Goal: Task Accomplishment & Management: Complete application form

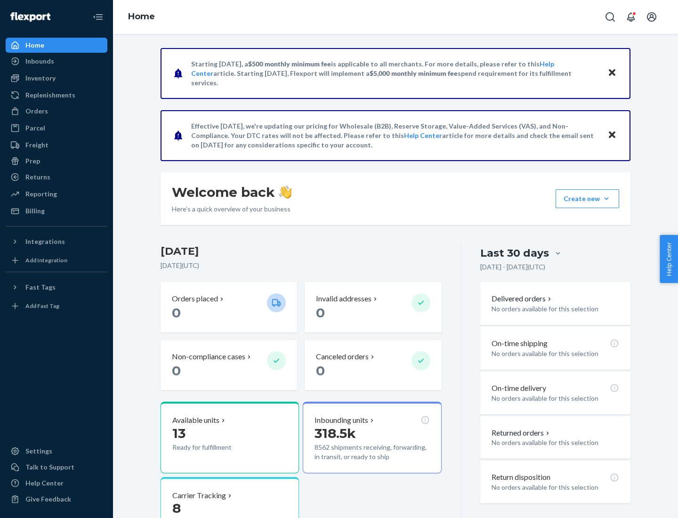
click at [606, 199] on button "Create new Create new inbound Create new order Create new product" at bounding box center [587, 198] width 64 height 19
click at [56, 61] on div "Inbounds" at bounding box center [57, 61] width 100 height 13
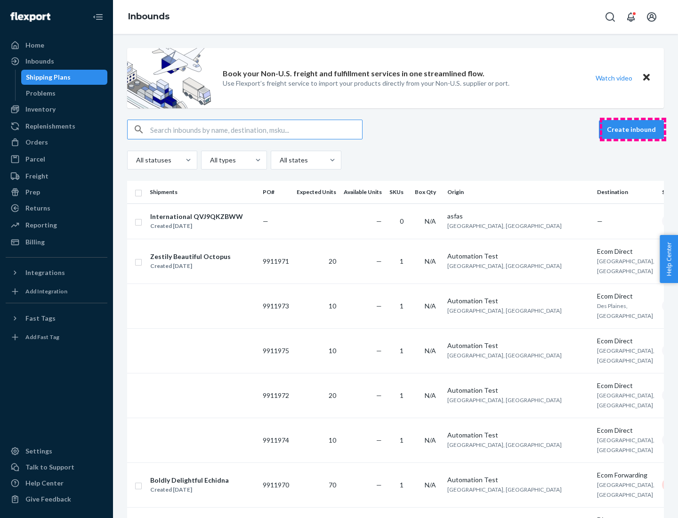
click at [632, 129] on button "Create inbound" at bounding box center [631, 129] width 65 height 19
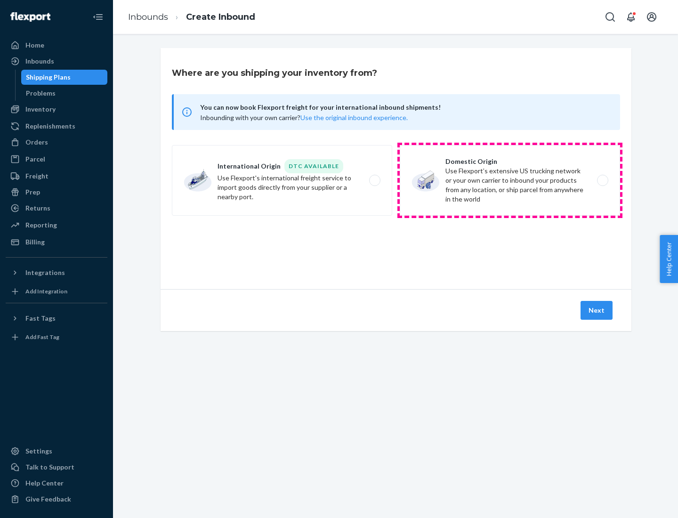
click at [510, 180] on label "Domestic Origin Use Flexport’s extensive US trucking network or your own carrie…" at bounding box center [510, 180] width 220 height 71
click at [602, 180] on input "Domestic Origin Use Flexport’s extensive US trucking network or your own carrie…" at bounding box center [605, 180] width 6 height 6
radio input "true"
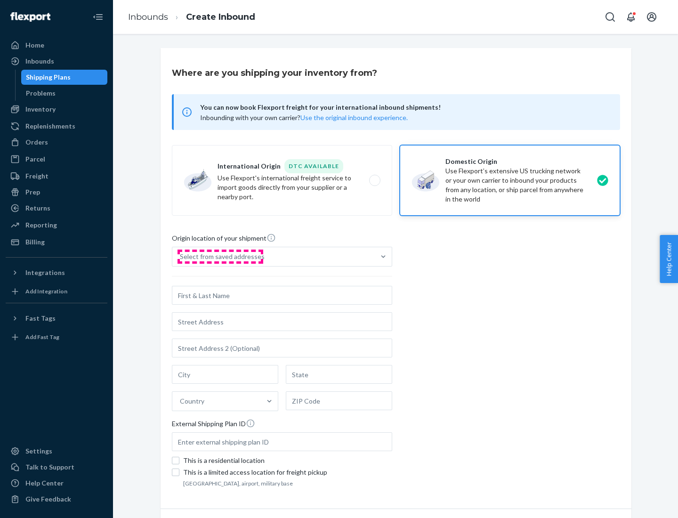
click at [220, 256] on div "Select from saved addresses" at bounding box center [222, 256] width 85 height 9
click at [181, 256] on input "Select from saved addresses" at bounding box center [180, 256] width 1 height 9
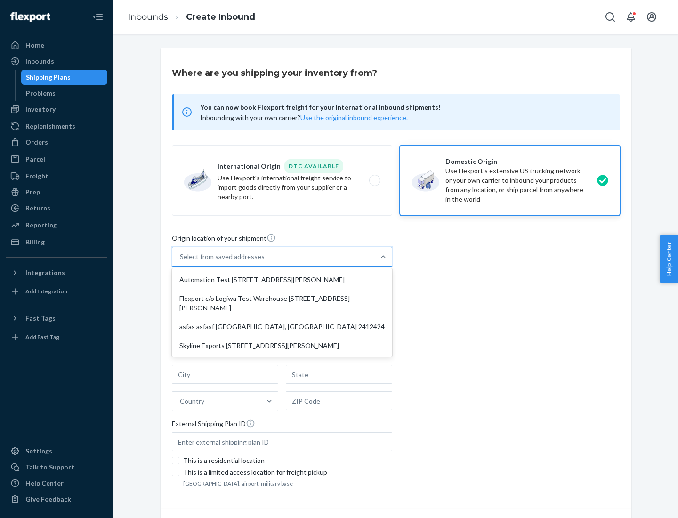
scroll to position [4, 0]
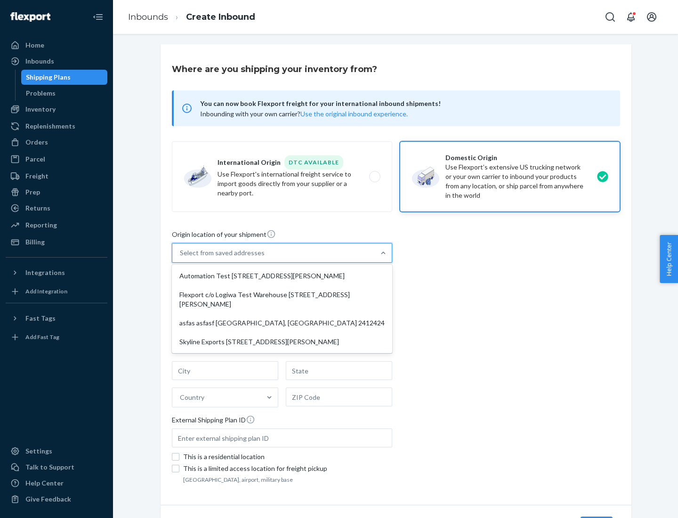
click at [282, 276] on div "Automation Test [STREET_ADDRESS][PERSON_NAME]" at bounding box center [282, 275] width 216 height 19
click at [181, 257] on input "option Automation Test [STREET_ADDRESS][PERSON_NAME] focused, 1 of 4. 4 results…" at bounding box center [180, 252] width 1 height 9
type input "Automation Test"
type input "9th Floor"
type input "[GEOGRAPHIC_DATA]"
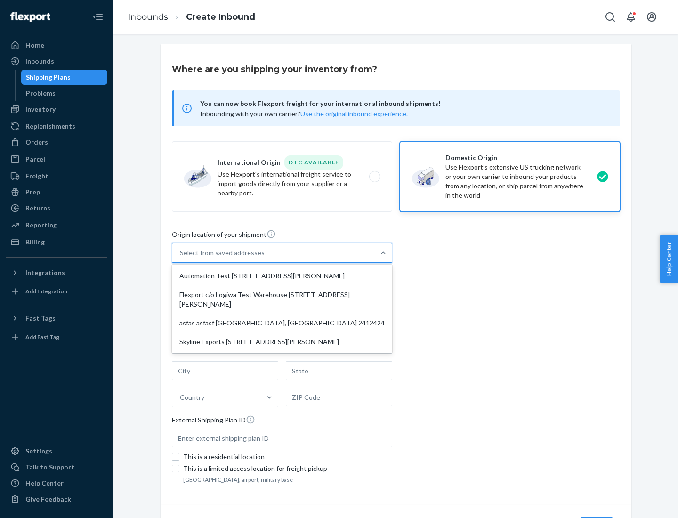
type input "CA"
type input "94104"
type input "[STREET_ADDRESS][PERSON_NAME]"
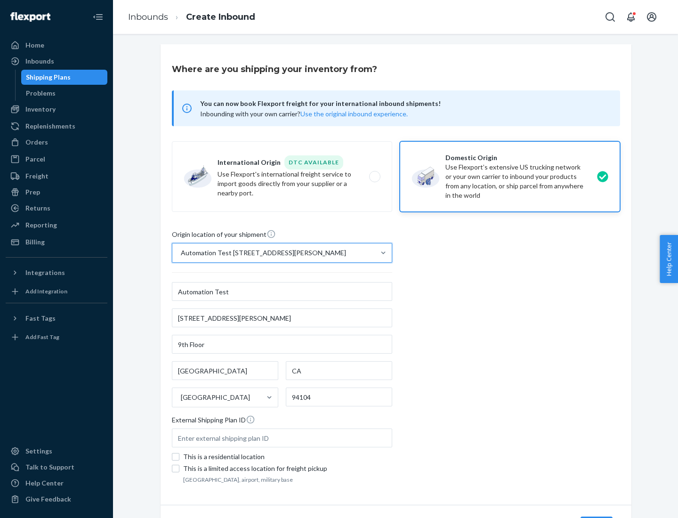
scroll to position [55, 0]
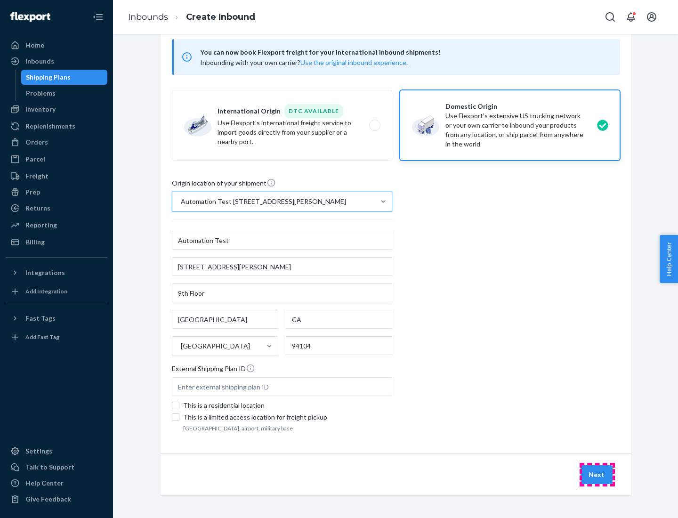
click at [597, 474] on button "Next" at bounding box center [596, 474] width 32 height 19
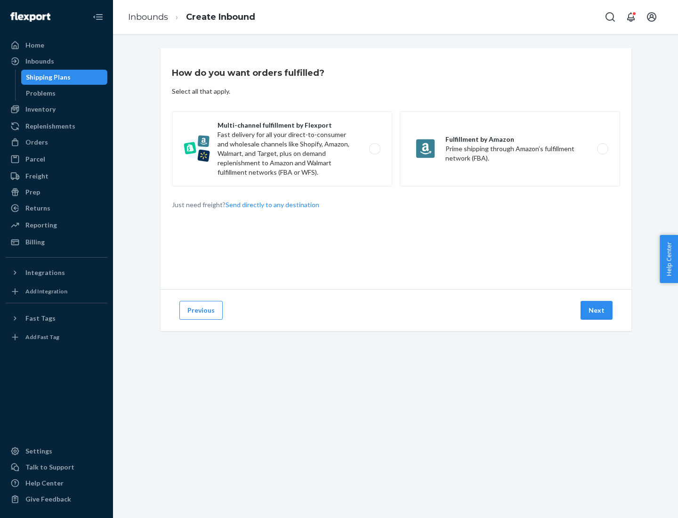
click at [282, 149] on label "Multi-channel fulfillment by Flexport Fast delivery for all your direct-to-cons…" at bounding box center [282, 148] width 220 height 75
click at [374, 149] on input "Multi-channel fulfillment by Flexport Fast delivery for all your direct-to-cons…" at bounding box center [377, 149] width 6 height 6
radio input "true"
click at [597, 310] on button "Next" at bounding box center [596, 310] width 32 height 19
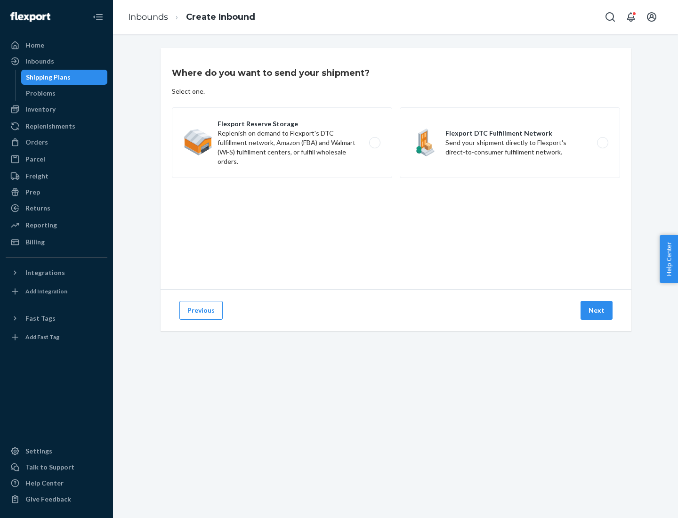
click at [510, 143] on label "Flexport DTC Fulfillment Network Send your shipment directly to Flexport's dire…" at bounding box center [510, 142] width 220 height 71
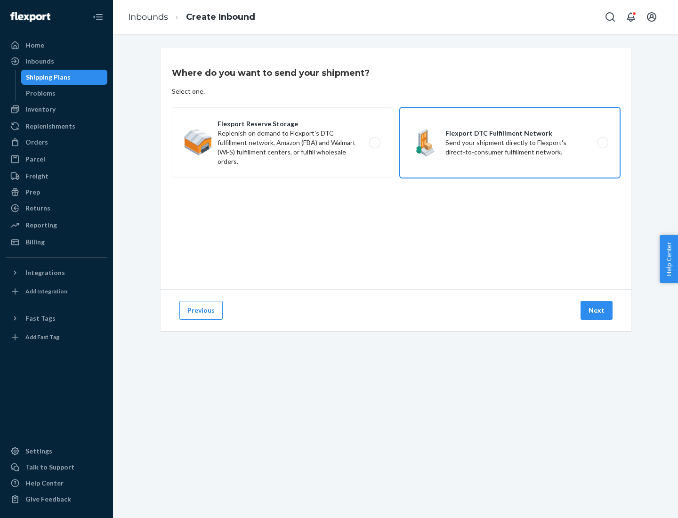
click at [602, 143] on input "Flexport DTC Fulfillment Network Send your shipment directly to Flexport's dire…" at bounding box center [605, 143] width 6 height 6
radio input "true"
click at [597, 310] on button "Next" at bounding box center [596, 310] width 32 height 19
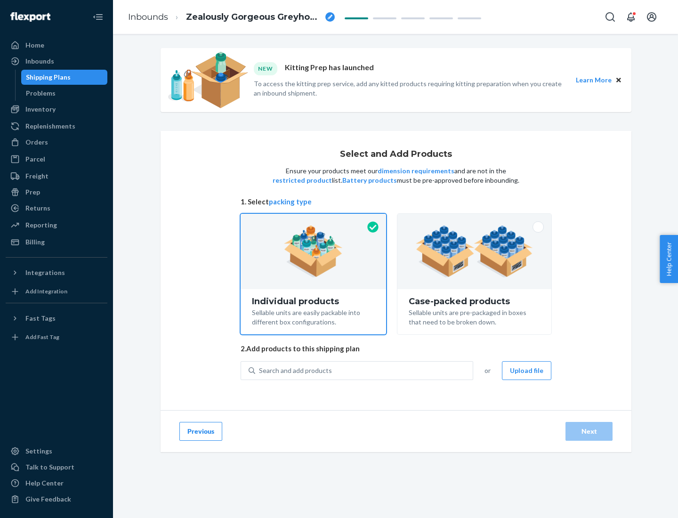
click at [474, 251] on img at bounding box center [474, 251] width 117 height 52
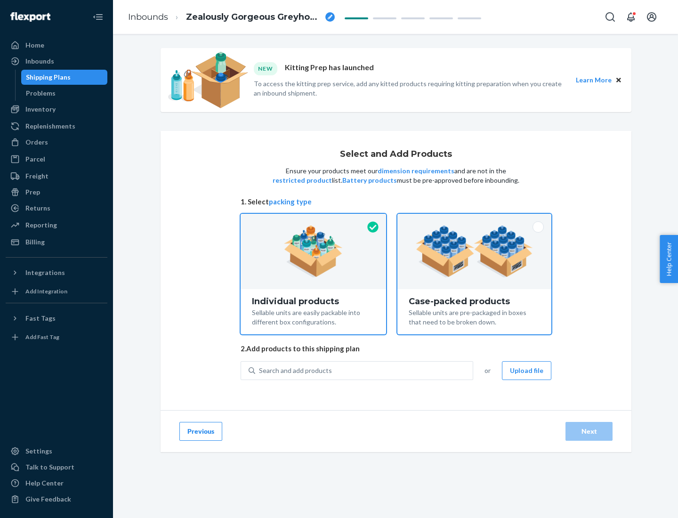
click at [474, 220] on input "Case-packed products Sellable units are pre-packaged in boxes that need to be b…" at bounding box center [474, 217] width 6 height 6
radio input "true"
radio input "false"
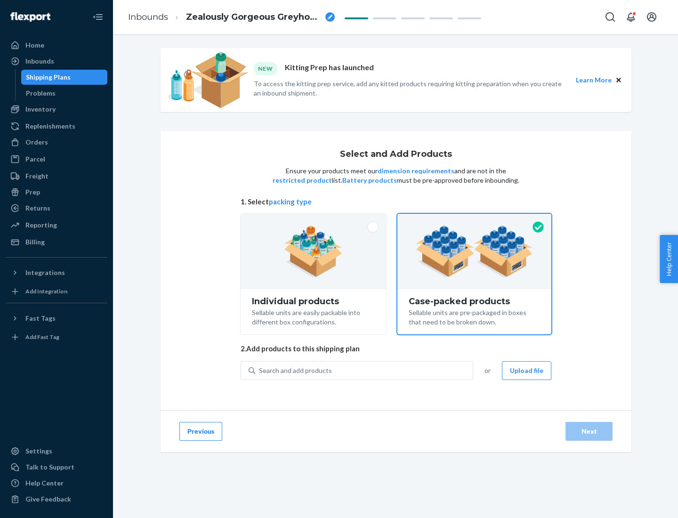
click at [364, 370] on div "Search and add products" at bounding box center [363, 370] width 217 height 17
click at [260, 370] on input "Search and add products" at bounding box center [259, 370] width 1 height 9
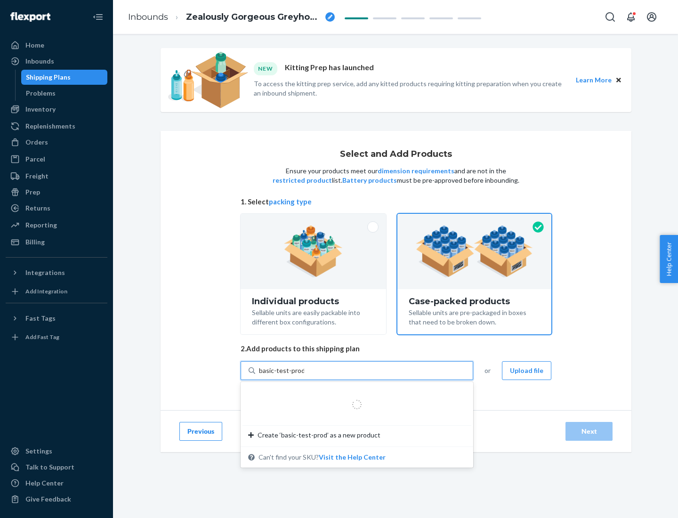
type input "basic-test-product-1"
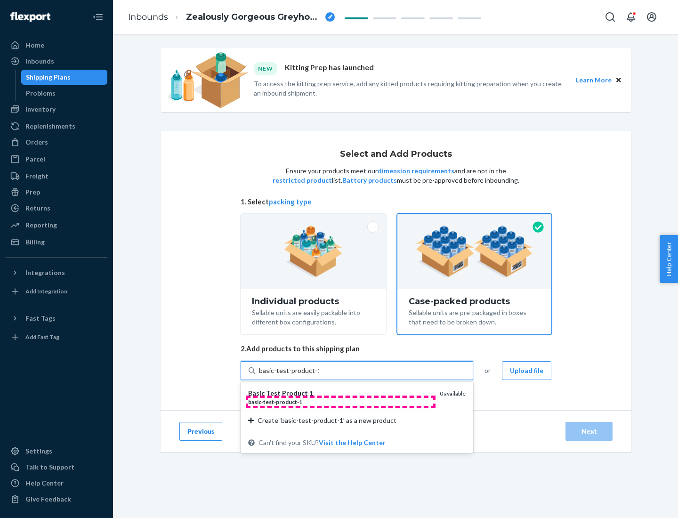
click at [340, 401] on div "basic - test - product - 1" at bounding box center [340, 402] width 184 height 8
click at [319, 375] on input "basic-test-product-1" at bounding box center [289, 370] width 60 height 9
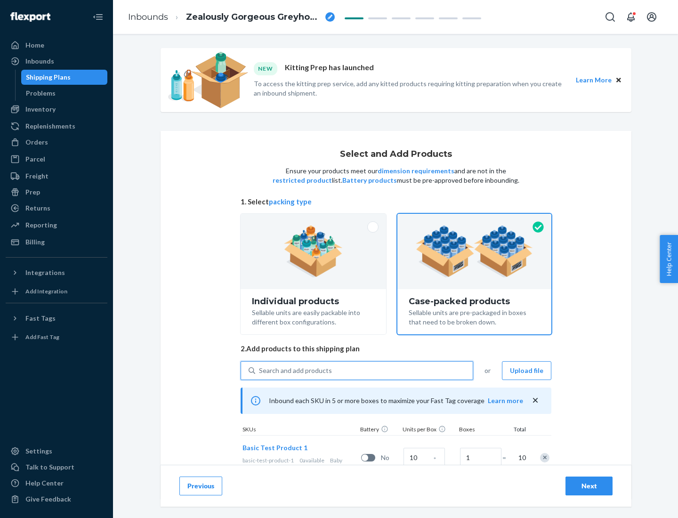
scroll to position [34, 0]
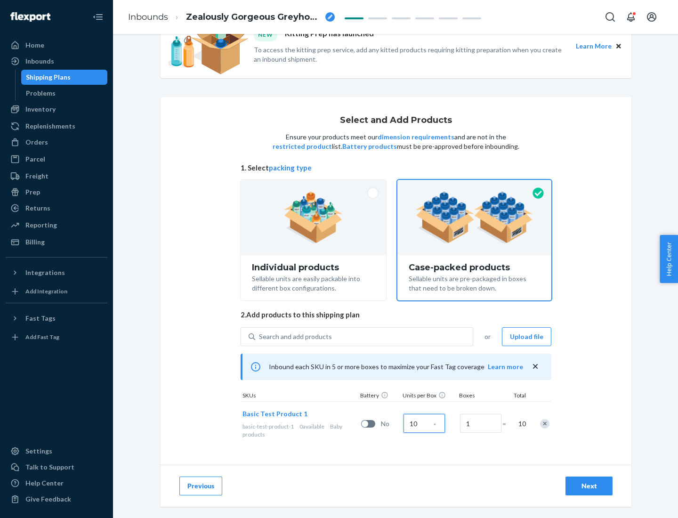
type input "10"
type input "7"
click at [589, 486] on div "Next" at bounding box center [588, 485] width 31 height 9
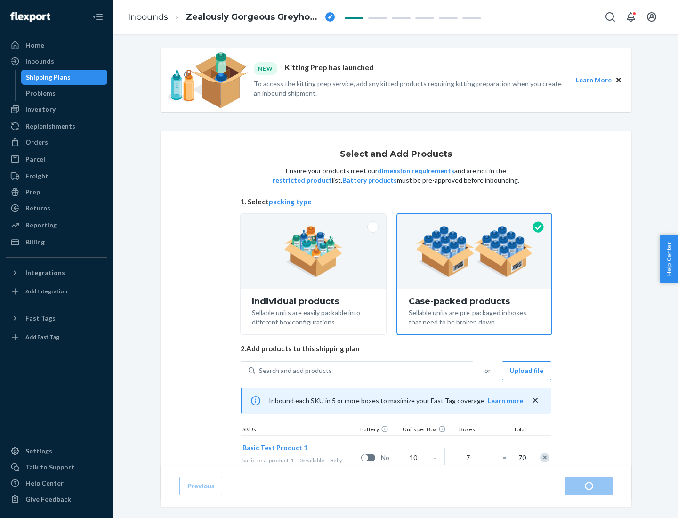
radio input "true"
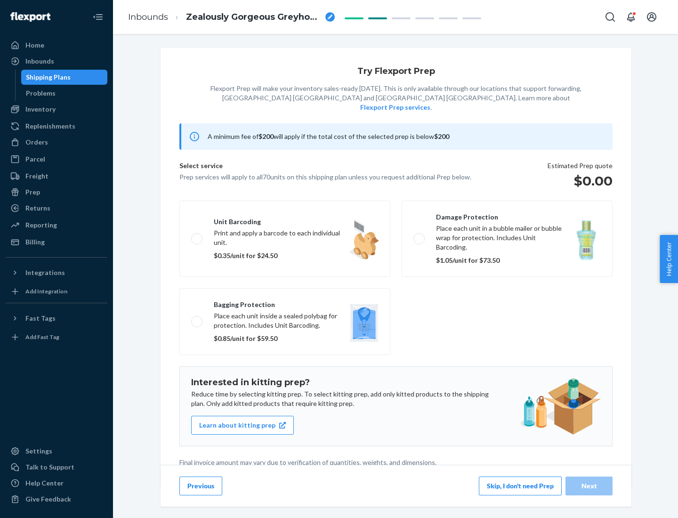
scroll to position [2, 0]
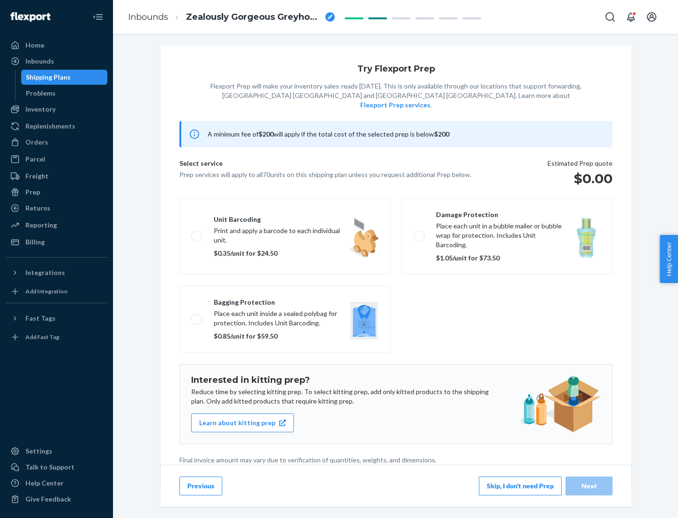
click at [285, 300] on label "Bagging protection Place each unit inside a sealed polybag for protection. Incl…" at bounding box center [284, 319] width 211 height 67
click at [197, 316] on input "Bagging protection Place each unit inside a sealed polybag for protection. Incl…" at bounding box center [194, 319] width 6 height 6
checkbox input "true"
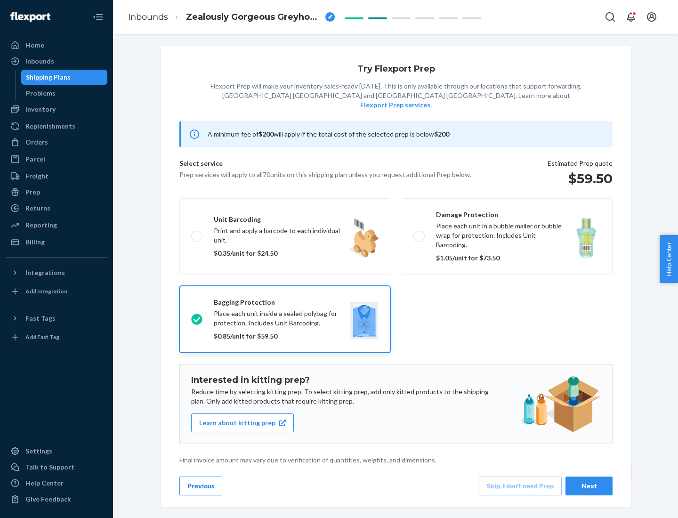
click at [589, 485] on div "Next" at bounding box center [588, 485] width 31 height 9
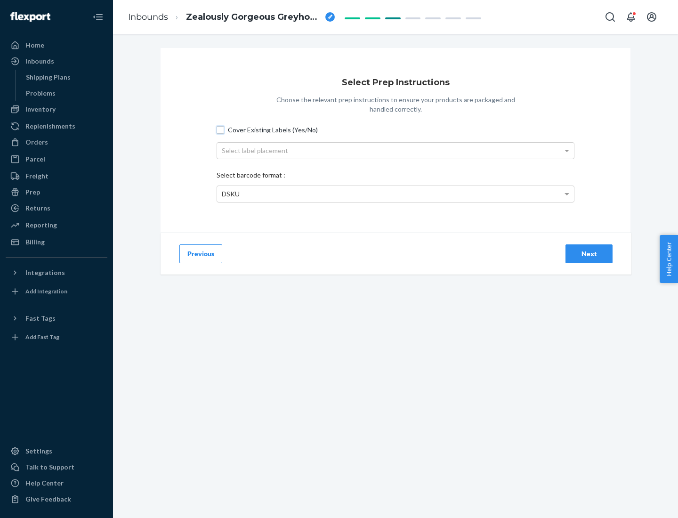
click at [220, 129] on input "Cover Existing Labels (Yes/No)" at bounding box center [220, 130] width 8 height 8
checkbox input "true"
click at [395, 150] on div "Select label placement" at bounding box center [395, 151] width 357 height 16
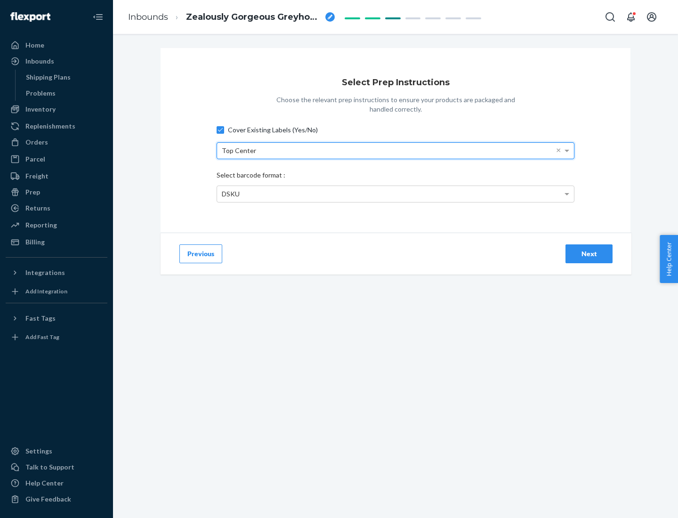
click at [395, 193] on div "DSKU" at bounding box center [395, 194] width 357 height 16
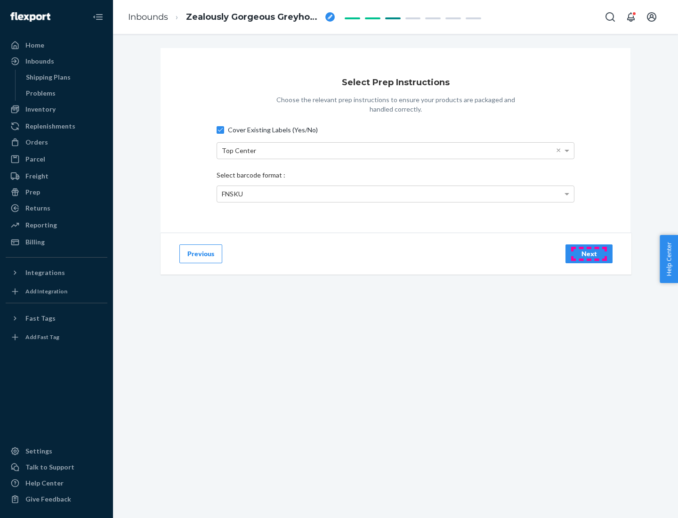
click at [589, 253] on div "Next" at bounding box center [588, 253] width 31 height 9
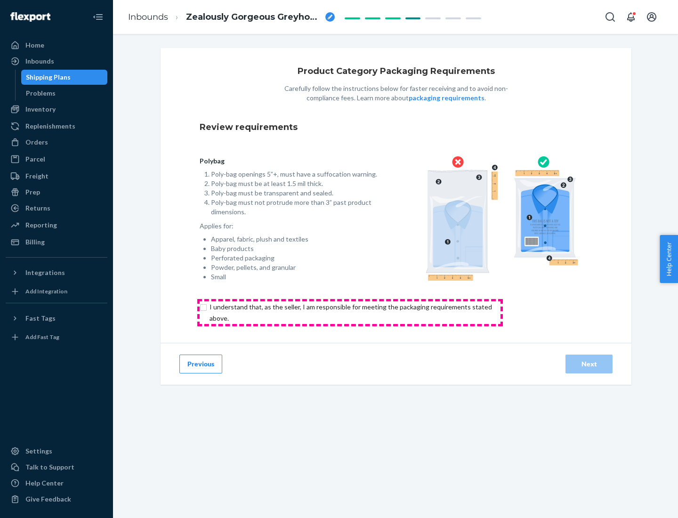
click at [350, 312] on input "checkbox" at bounding box center [356, 312] width 313 height 23
checkbox input "true"
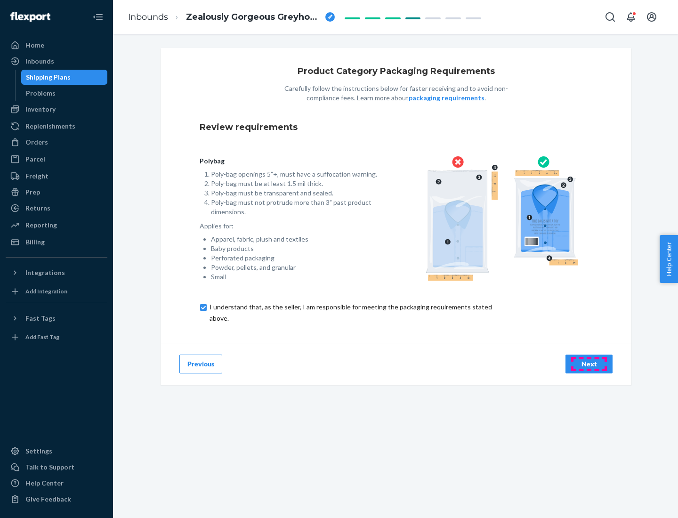
click at [589, 363] on div "Next" at bounding box center [588, 363] width 31 height 9
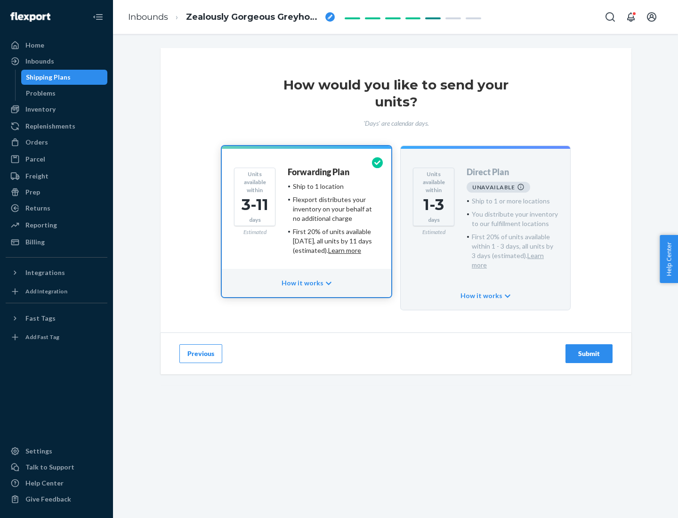
click at [319, 172] on h4 "Forwarding Plan" at bounding box center [319, 172] width 62 height 9
click at [589, 349] on div "Submit" at bounding box center [588, 353] width 31 height 9
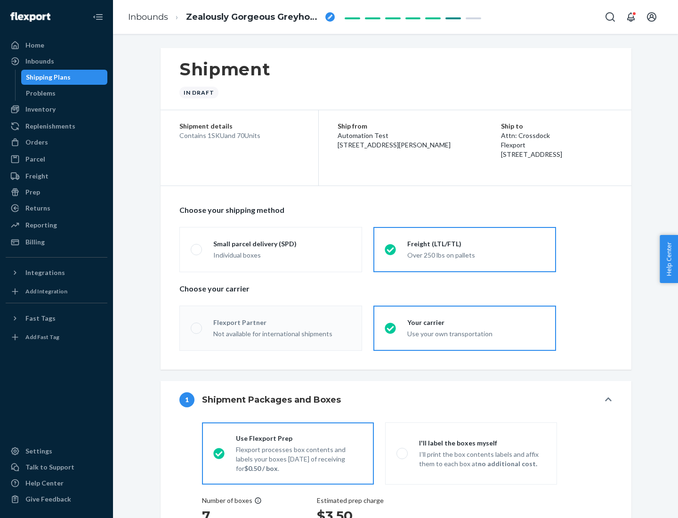
radio input "true"
radio input "false"
radio input "true"
radio input "false"
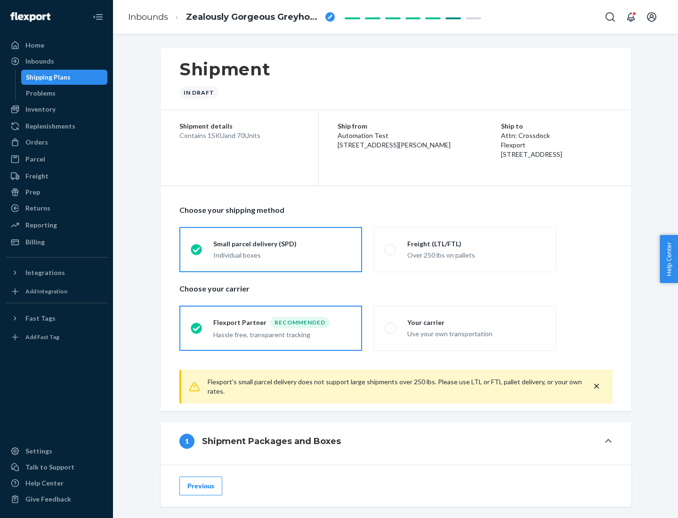
click at [464, 249] on div "Over 250 lbs on pallets" at bounding box center [475, 253] width 137 height 11
click at [391, 249] on input "Freight (LTL/FTL) Over 250 lbs on pallets" at bounding box center [387, 249] width 6 height 6
radio input "true"
radio input "false"
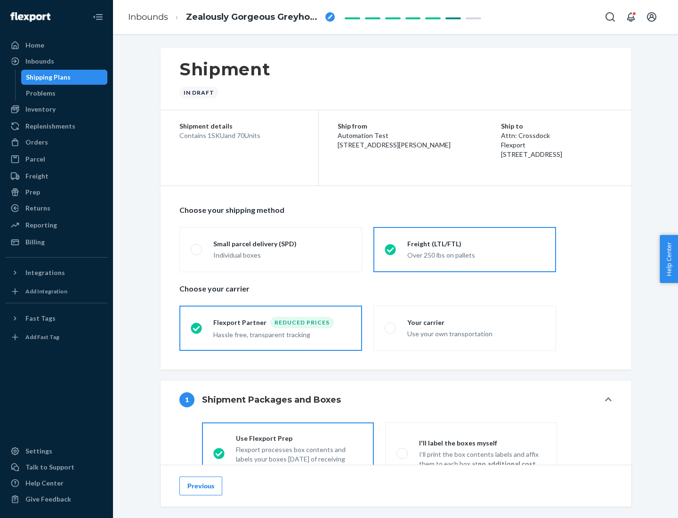
scroll to position [52, 0]
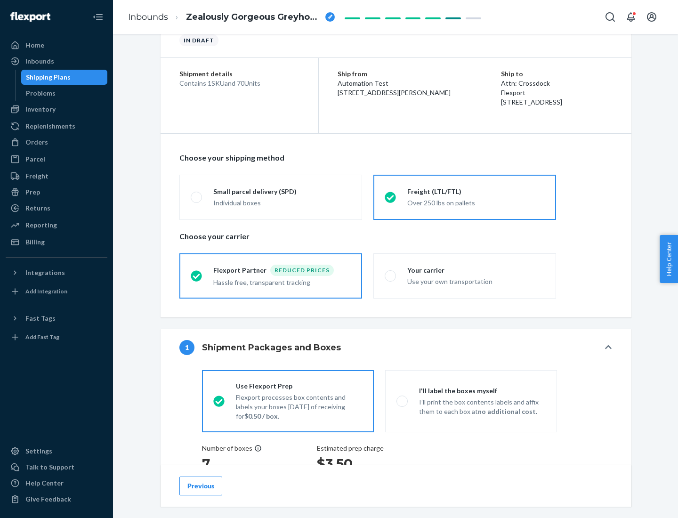
click at [464, 275] on div "Use your own transportation" at bounding box center [475, 280] width 137 height 11
click at [391, 275] on input "Your carrier Use your own transportation" at bounding box center [387, 275] width 6 height 6
radio input "true"
radio input "false"
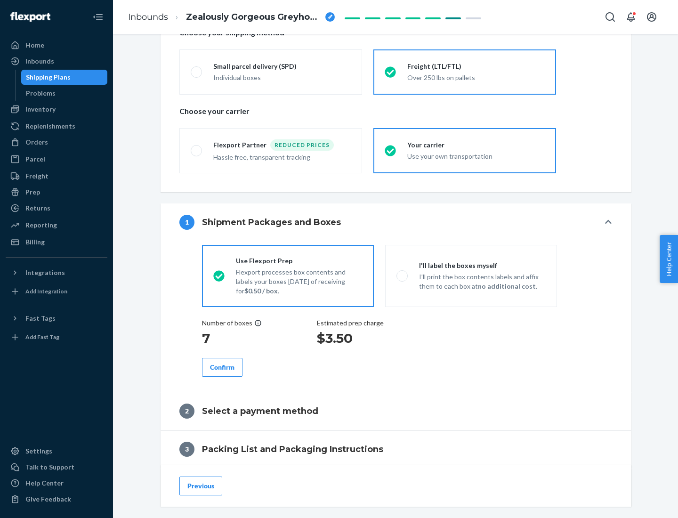
click at [471, 275] on p "I’ll print the box contents labels and affix them to each box at no additional …" at bounding box center [482, 281] width 127 height 19
click at [402, 275] on input "I'll label the boxes myself I’ll print the box contents labels and affix them t…" at bounding box center [399, 275] width 6 height 6
radio input "true"
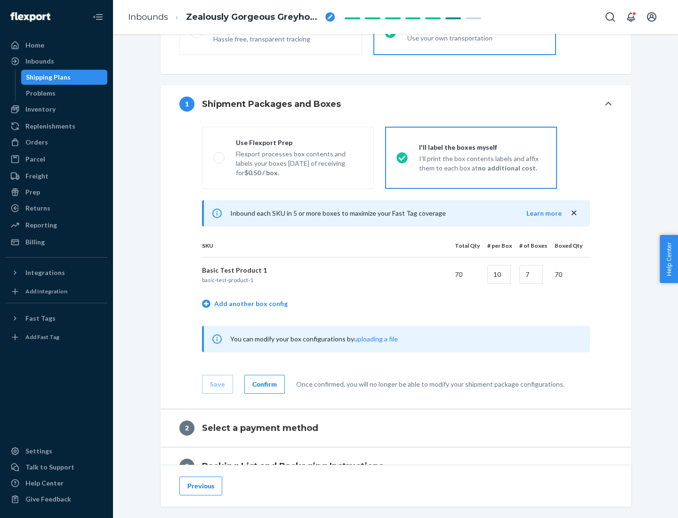
scroll to position [162, 0]
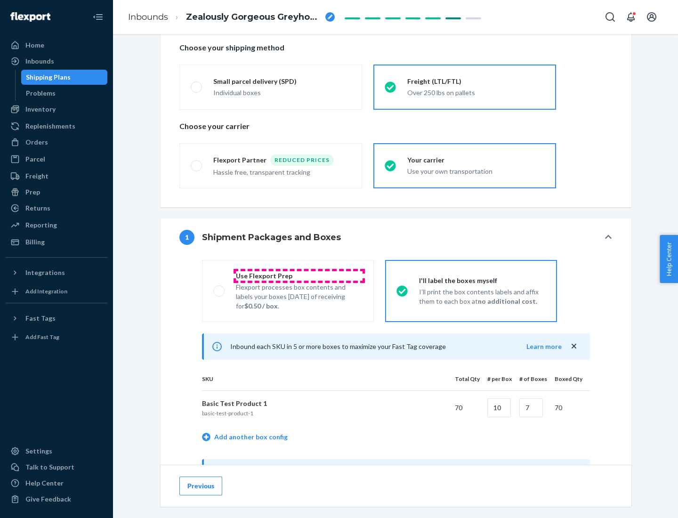
click at [299, 275] on div "Use Flexport Prep" at bounding box center [299, 275] width 127 height 9
click at [219, 288] on input "Use Flexport Prep Flexport processes box contents and labels your boxes [DATE] …" at bounding box center [216, 291] width 6 height 6
radio input "true"
radio input "false"
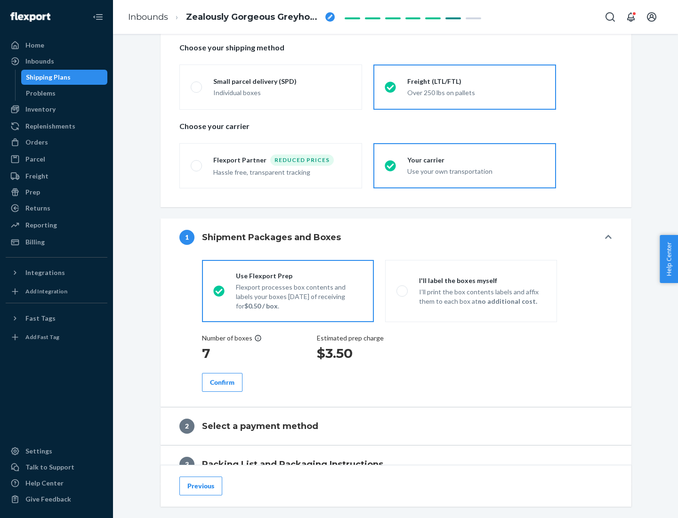
scroll to position [269, 0]
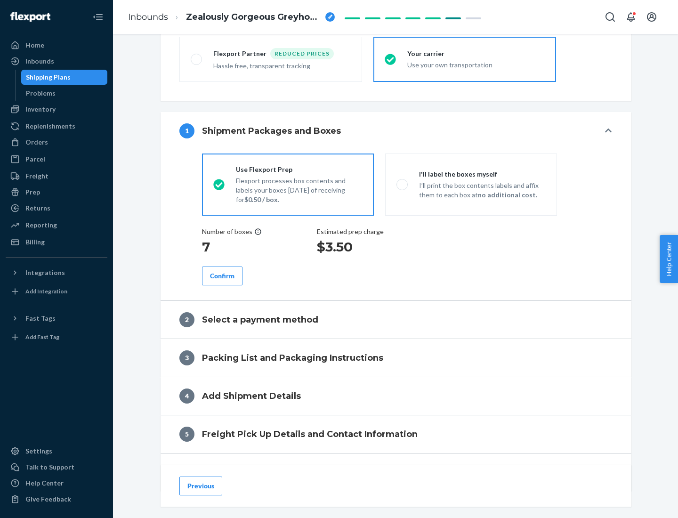
click at [222, 275] on div "Confirm" at bounding box center [222, 275] width 24 height 9
radio input "false"
